Goal: Transaction & Acquisition: Download file/media

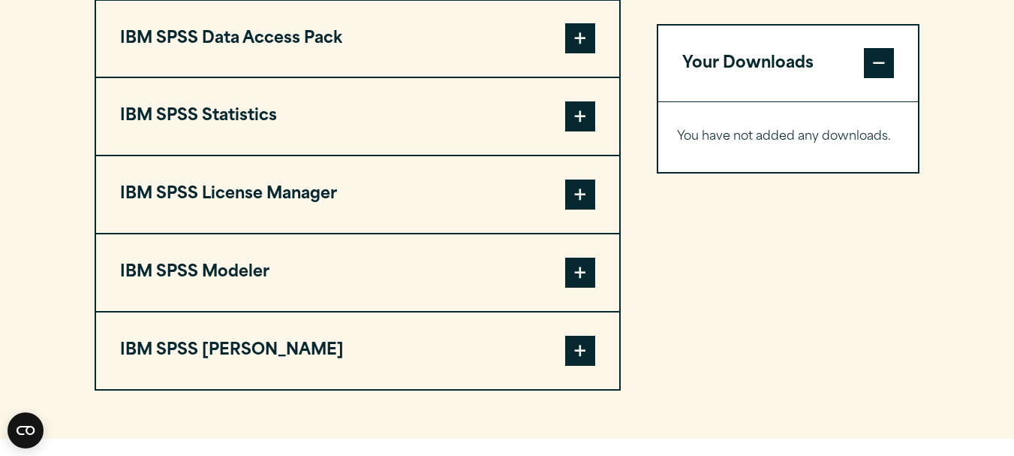
scroll to position [1194, 0]
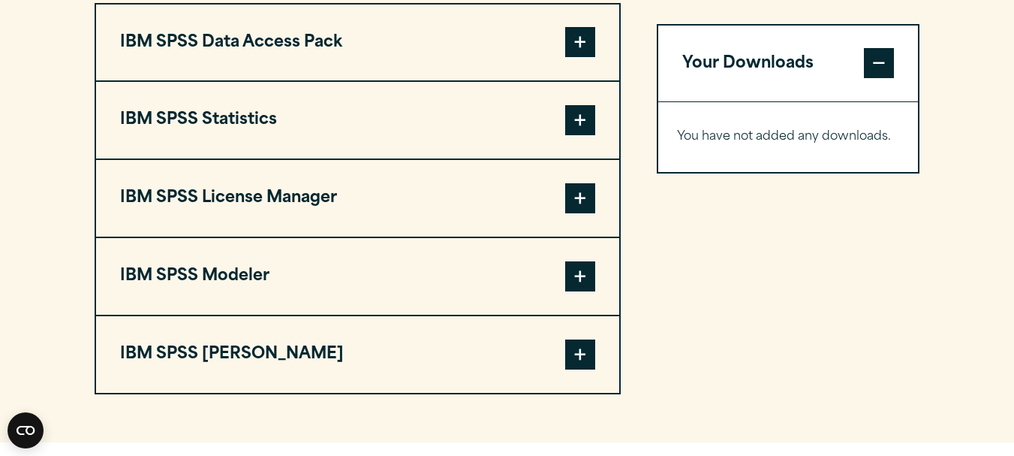
click at [582, 135] on span at bounding box center [580, 120] width 30 height 30
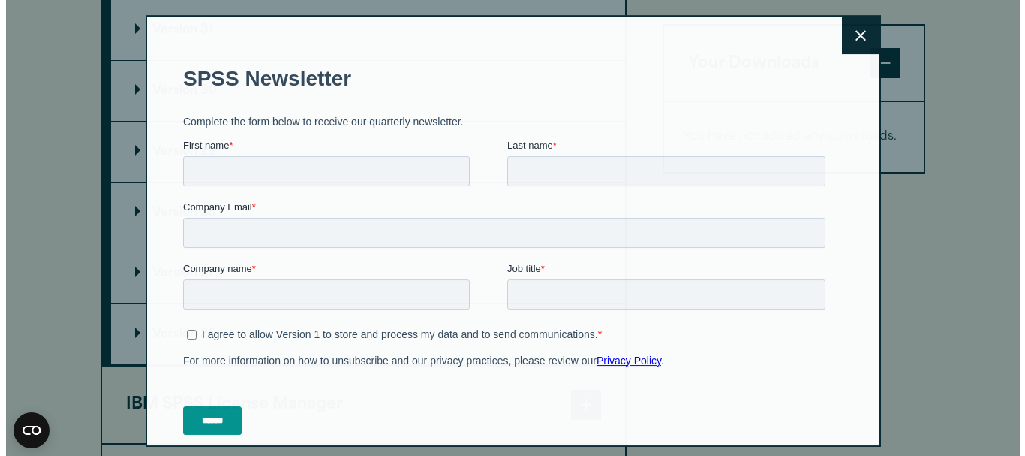
scroll to position [1417, 0]
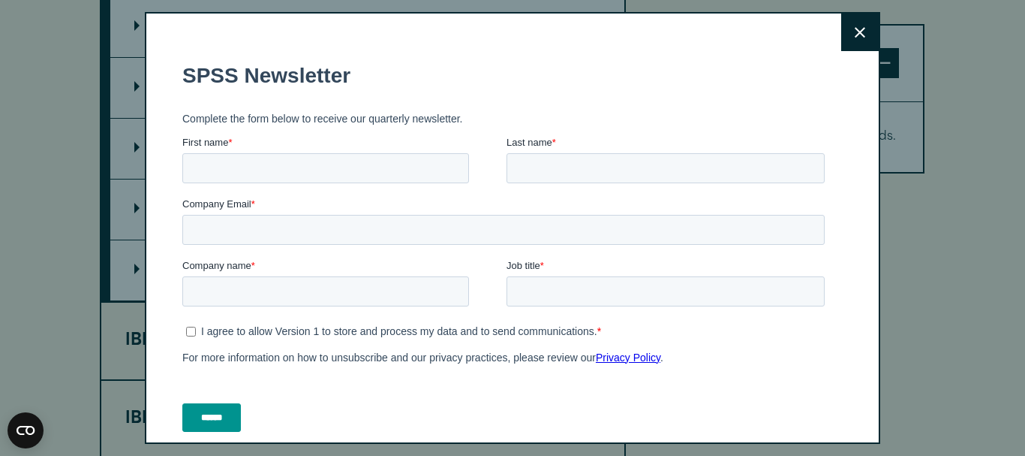
drag, startPoint x: 1025, startPoint y: 239, endPoint x: 1025, endPoint y: 254, distance: 15.0
click at [851, 33] on button "Close" at bounding box center [861, 33] width 38 height 38
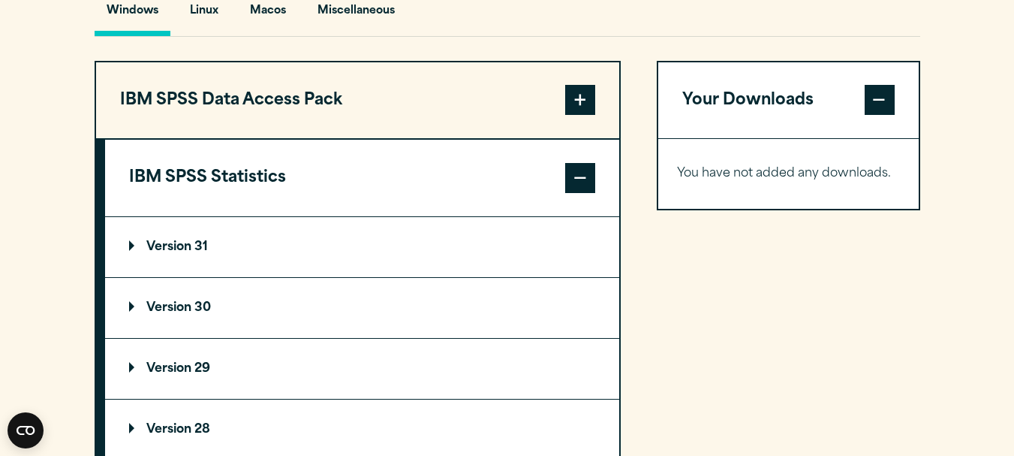
scroll to position [1121, 0]
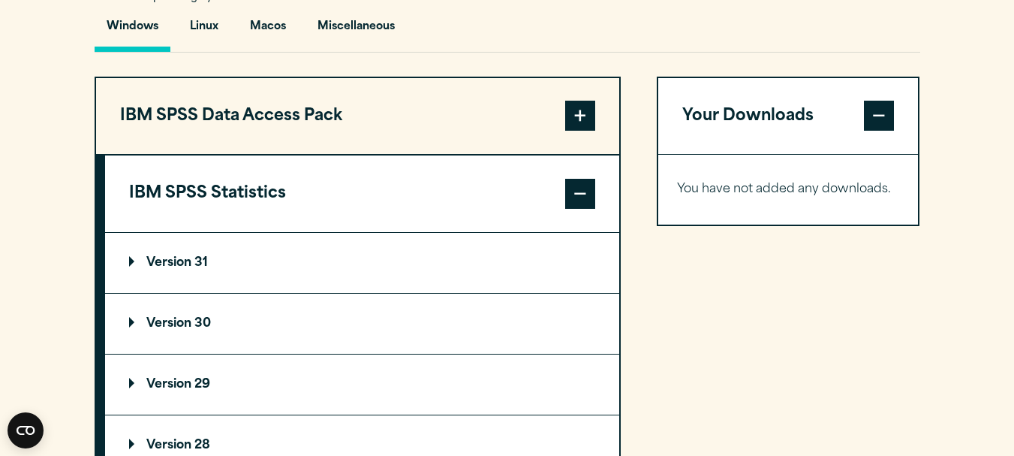
click at [135, 330] on p "Version 30" at bounding box center [170, 324] width 82 height 12
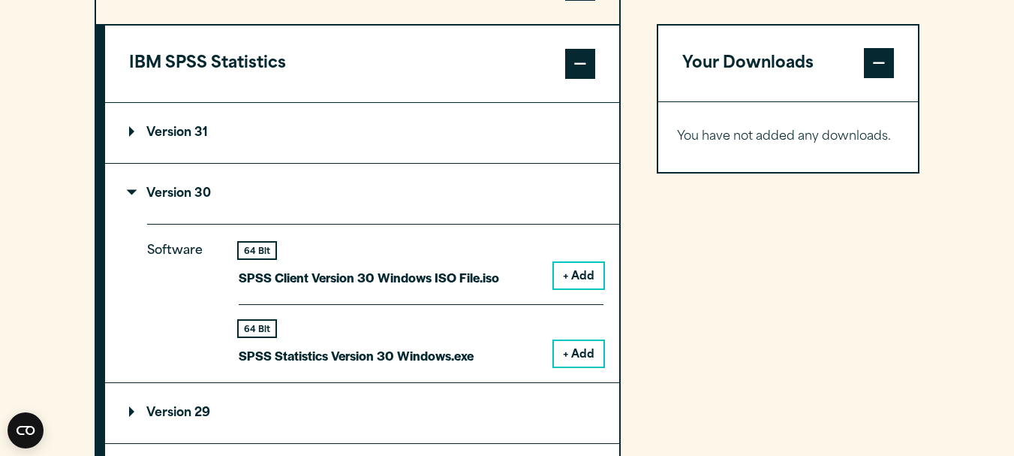
scroll to position [1304, 0]
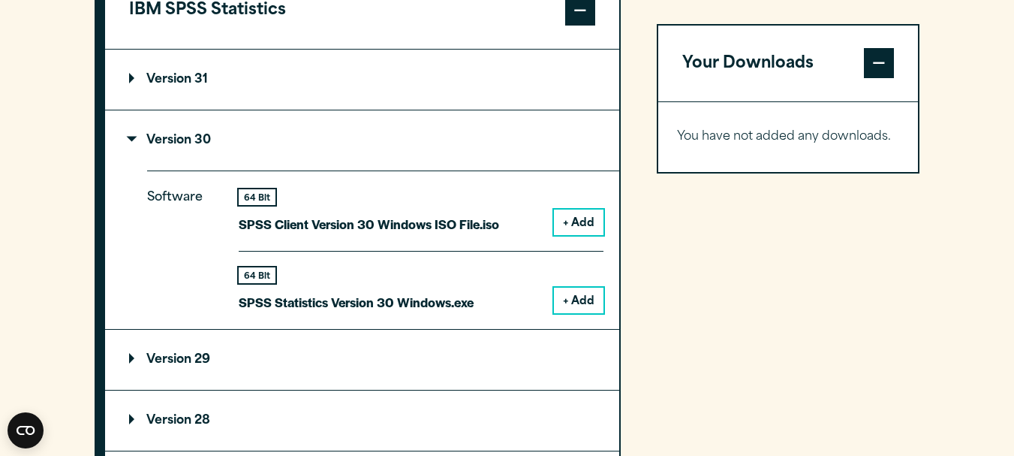
click at [590, 313] on button "+ Add" at bounding box center [579, 301] width 50 height 26
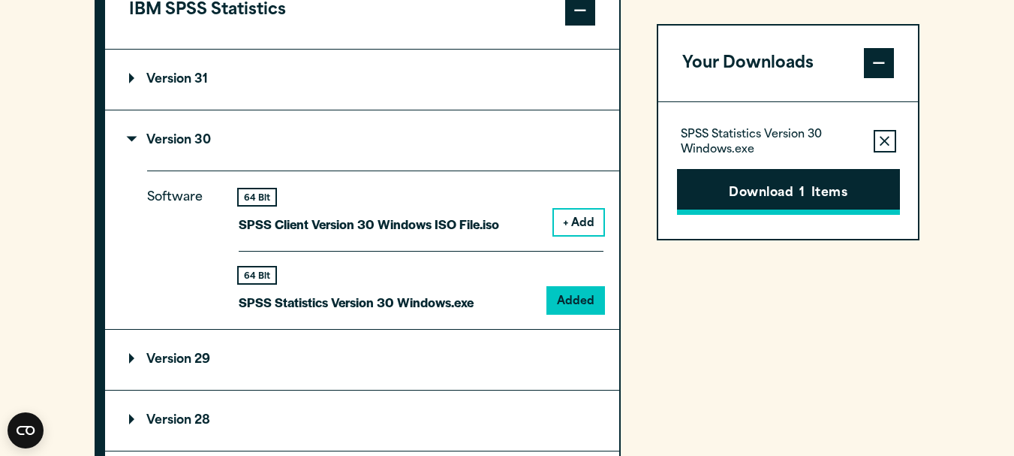
click at [769, 192] on button "Download 1 Items" at bounding box center [788, 192] width 223 height 47
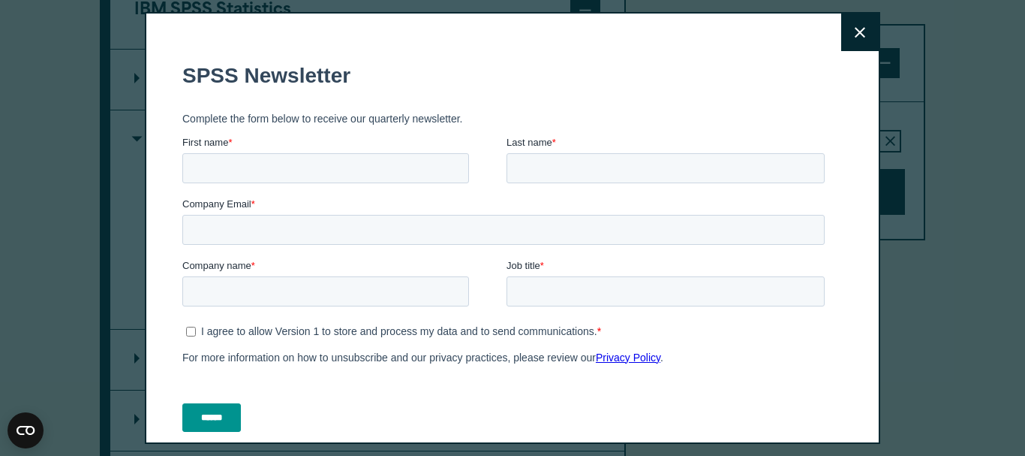
click at [289, 279] on div "Company name *" at bounding box center [344, 282] width 324 height 48
click at [842, 44] on button "Close" at bounding box center [861, 33] width 38 height 38
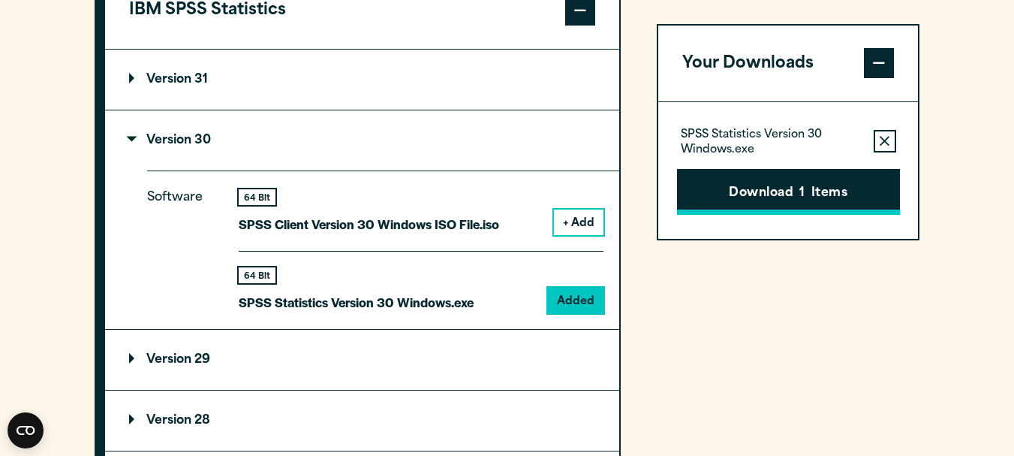
click at [794, 204] on button "Download 1 Items" at bounding box center [788, 192] width 223 height 47
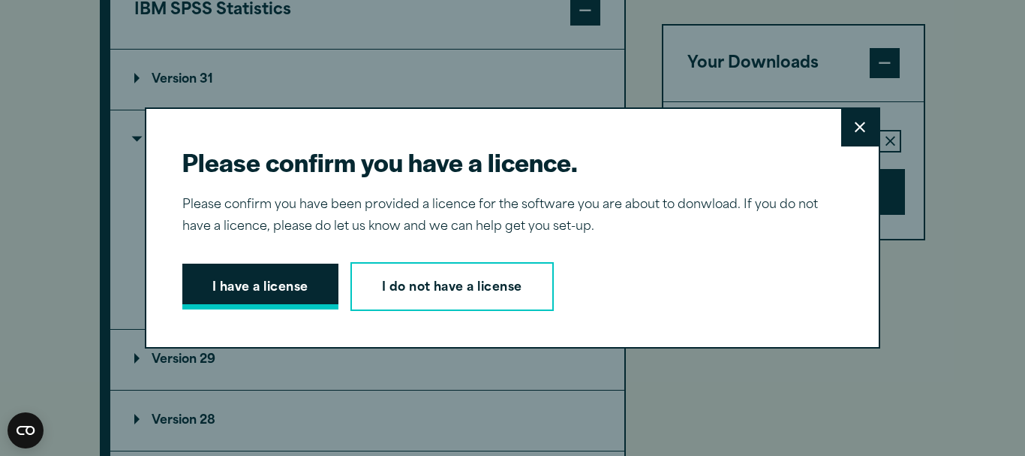
click at [273, 288] on button "I have a license" at bounding box center [260, 287] width 156 height 47
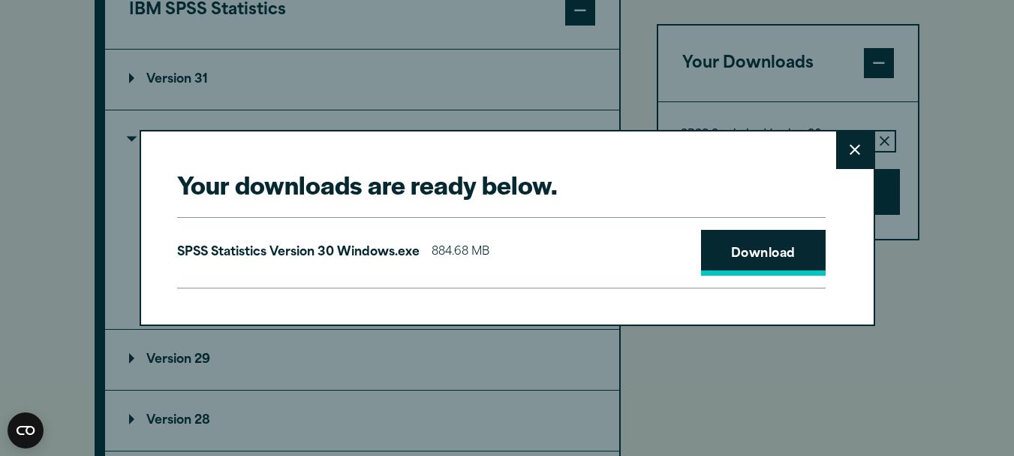
click at [756, 266] on link "Download" at bounding box center [763, 253] width 125 height 47
click at [773, 254] on link "Download" at bounding box center [763, 253] width 125 height 47
click at [735, 251] on link "Download" at bounding box center [763, 253] width 125 height 47
